Goal: Task Accomplishment & Management: Use online tool/utility

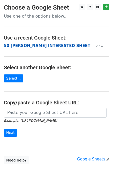
click at [40, 44] on strong "50 [PERSON_NAME] INTERESTED SHEET" at bounding box center [47, 45] width 86 height 5
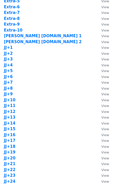
scroll to position [345, 0]
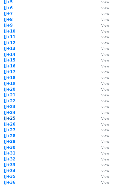
click at [12, 119] on strong "JJ+25" at bounding box center [10, 118] width 12 height 5
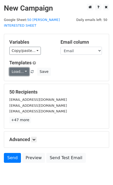
click at [20, 68] on link "Load..." at bounding box center [19, 72] width 20 height 8
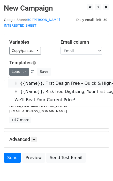
click at [31, 79] on link "Hi {{Name}}, First Design Free – Quick & High-Quality Digitizing!" at bounding box center [82, 83] width 148 height 8
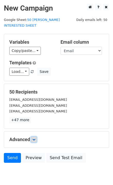
click at [35, 138] on icon at bounding box center [33, 139] width 3 height 3
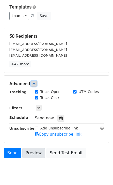
scroll to position [66, 0]
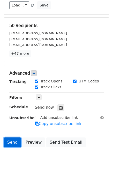
click at [14, 139] on link "Send" at bounding box center [12, 143] width 17 height 10
